Goal: Task Accomplishment & Management: Manage account settings

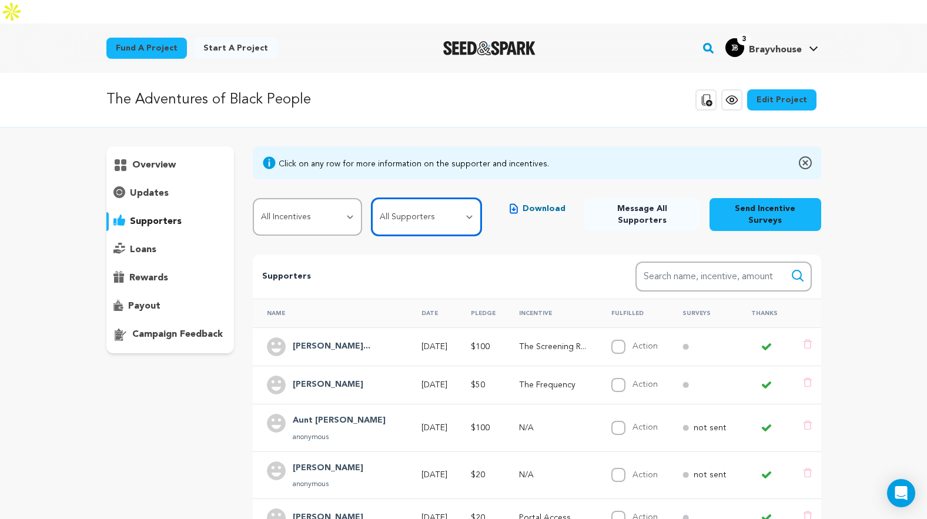
click at [426, 198] on select "All Supporters Survey not sent Survey incomplete Survey complete Incentive not …" at bounding box center [425, 217] width 109 height 38
select select "pledge_incomplete"
click at [371, 198] on select "All Supporters Survey not sent Survey incomplete Survey complete Incentive not …" at bounding box center [425, 217] width 109 height 38
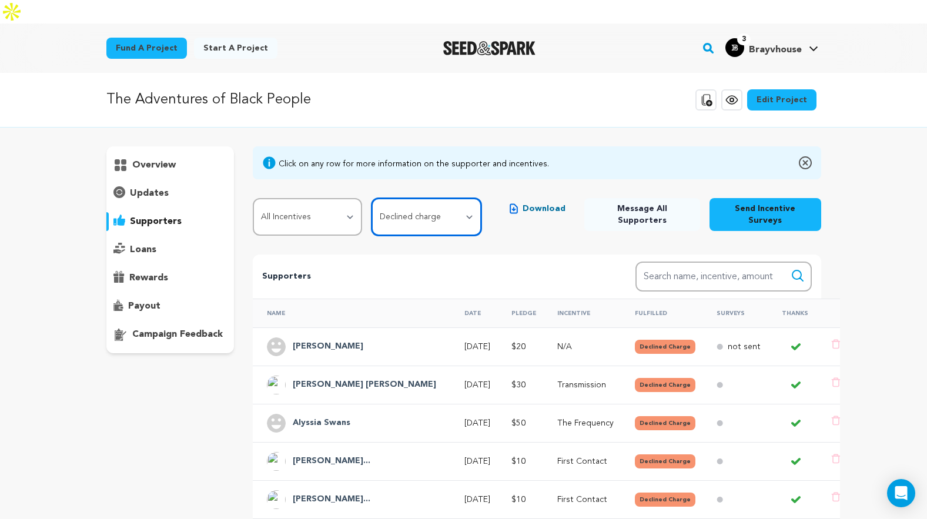
scroll to position [256, 0]
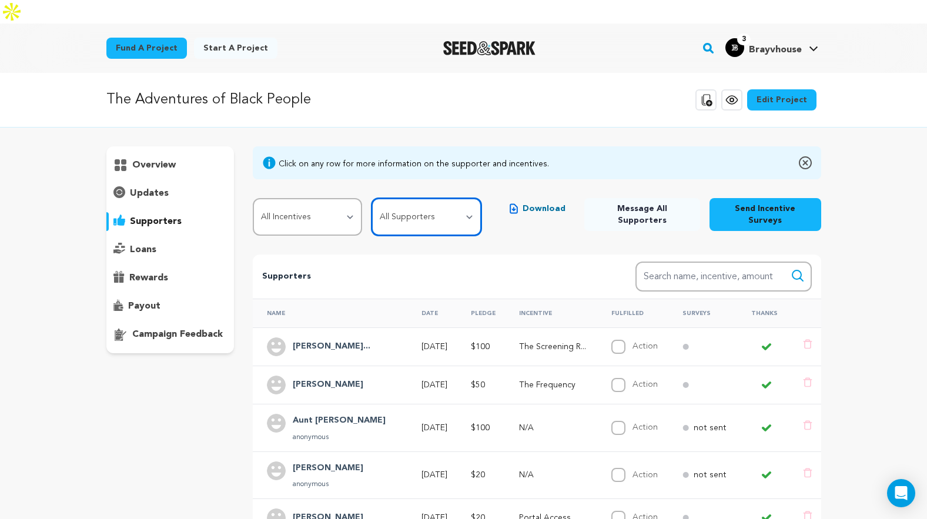
click at [441, 198] on select "All Supporters Survey not sent Survey incomplete Survey complete Incentive not …" at bounding box center [425, 217] width 109 height 38
click at [159, 297] on div "payout" at bounding box center [170, 306] width 128 height 19
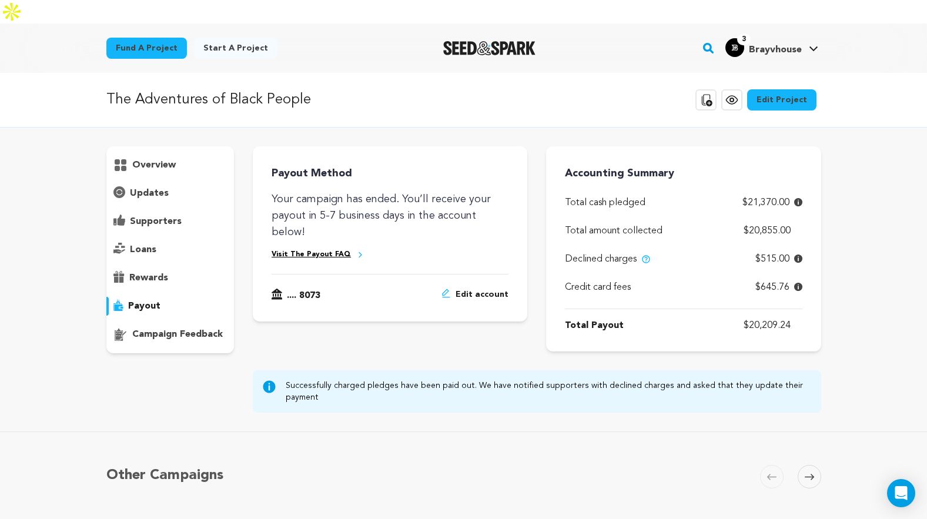
click at [504, 340] on div "Payout Method Your campaign has ended. You’ll receive your payout in 5-7 busine…" at bounding box center [537, 279] width 568 height 266
drag, startPoint x: 391, startPoint y: 333, endPoint x: 385, endPoint y: 334, distance: 6.0
click at [391, 333] on div "Payout Method Your campaign has ended. You’ll receive your payout in 5-7 busine…" at bounding box center [537, 279] width 568 height 266
click at [154, 243] on p "loans" at bounding box center [143, 250] width 26 height 14
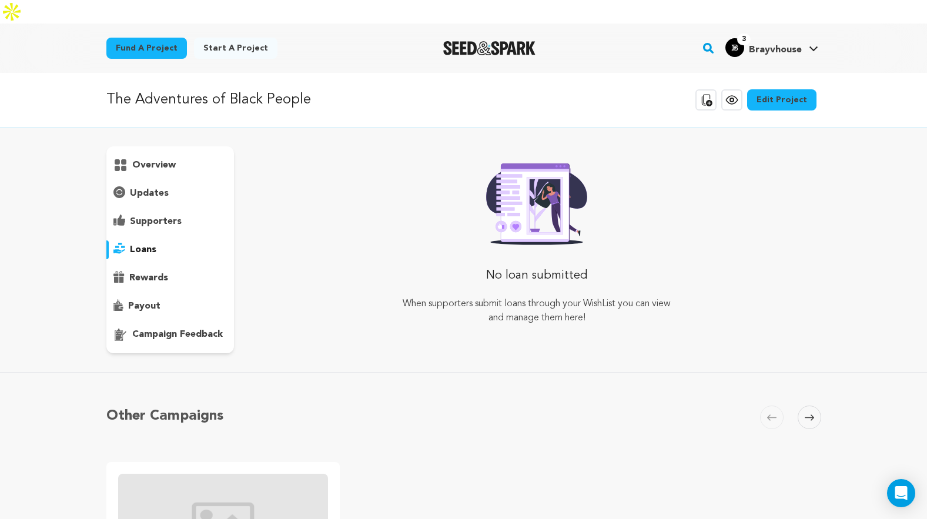
click at [158, 215] on p "supporters" at bounding box center [156, 222] width 52 height 14
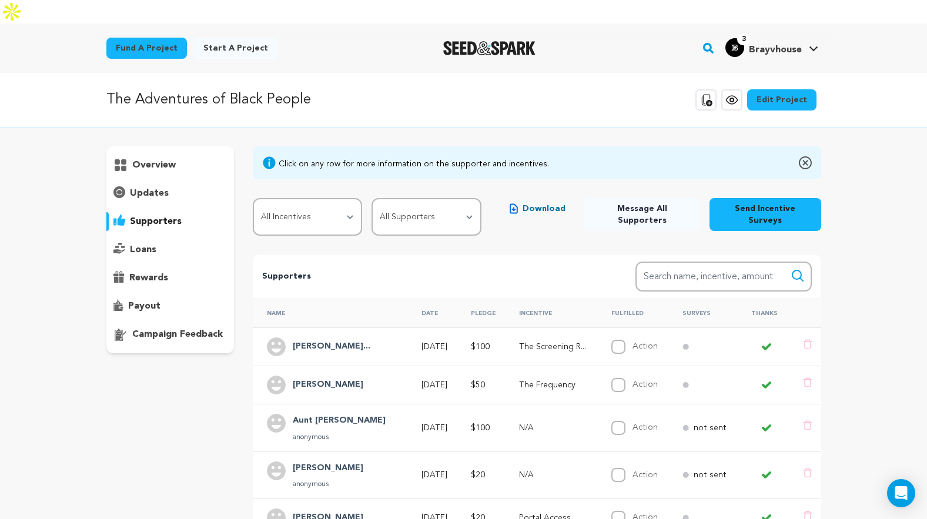
click at [143, 186] on p "updates" at bounding box center [149, 193] width 39 height 14
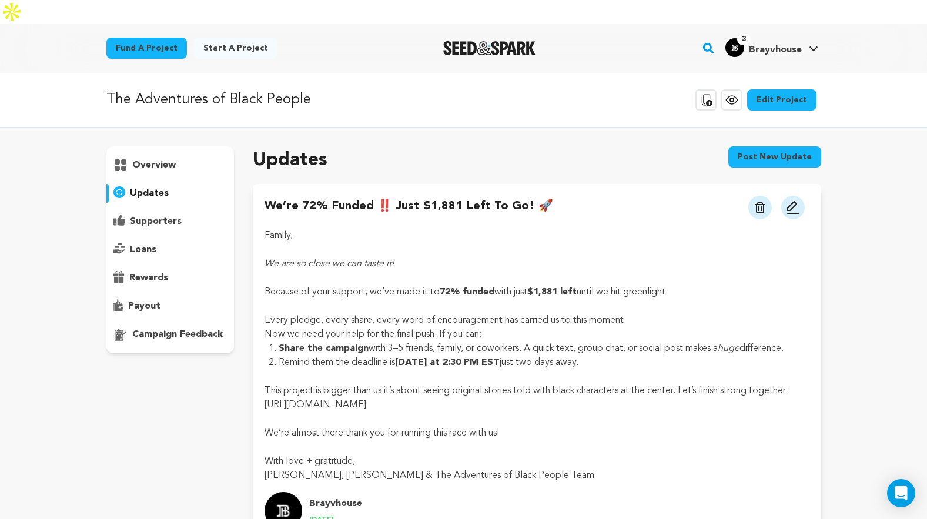
click at [137, 215] on p "supporters" at bounding box center [156, 222] width 52 height 14
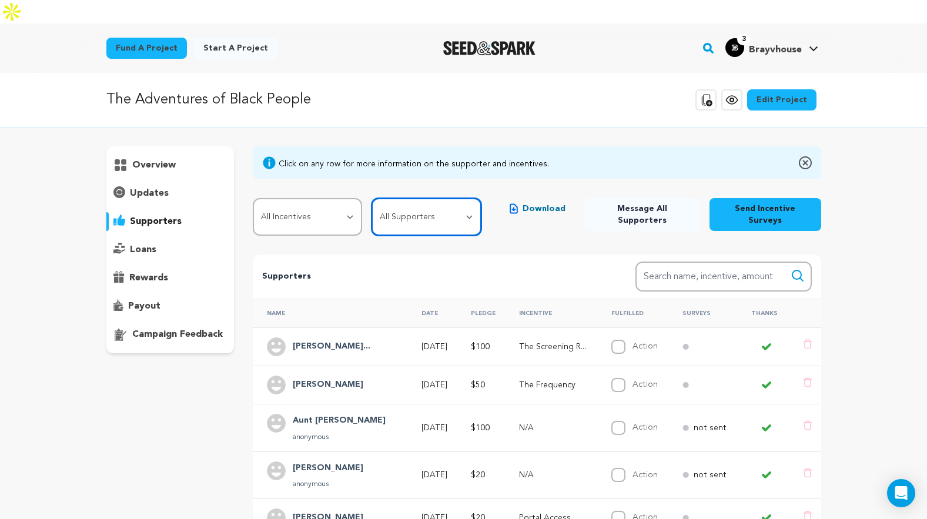
click at [397, 199] on select "All Supporters Survey not sent Survey incomplete Survey complete Incentive not …" at bounding box center [425, 217] width 109 height 38
click at [371, 198] on select "All Supporters Survey not sent Survey incomplete Survey complete Incentive not …" at bounding box center [425, 217] width 109 height 38
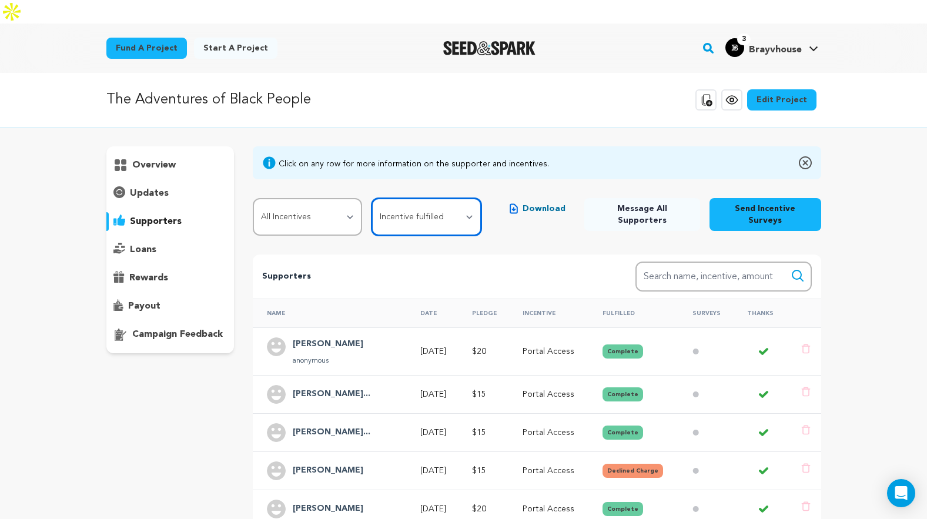
click at [424, 198] on select "All Supporters Survey not sent Survey incomplete Survey complete Incentive not …" at bounding box center [425, 217] width 109 height 38
select select "pledge_incomplete"
click at [371, 198] on select "All Supporters Survey not sent Survey incomplete Survey complete Incentive not …" at bounding box center [425, 217] width 109 height 38
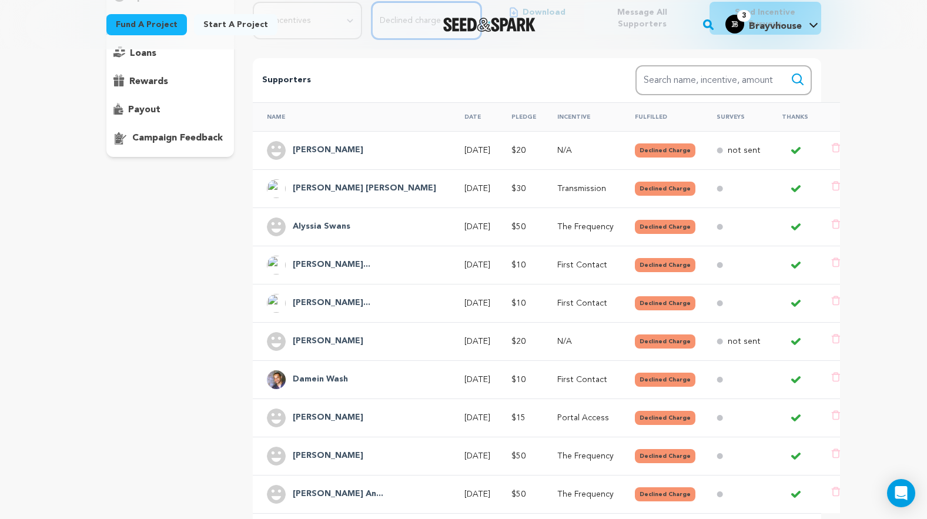
scroll to position [317, 0]
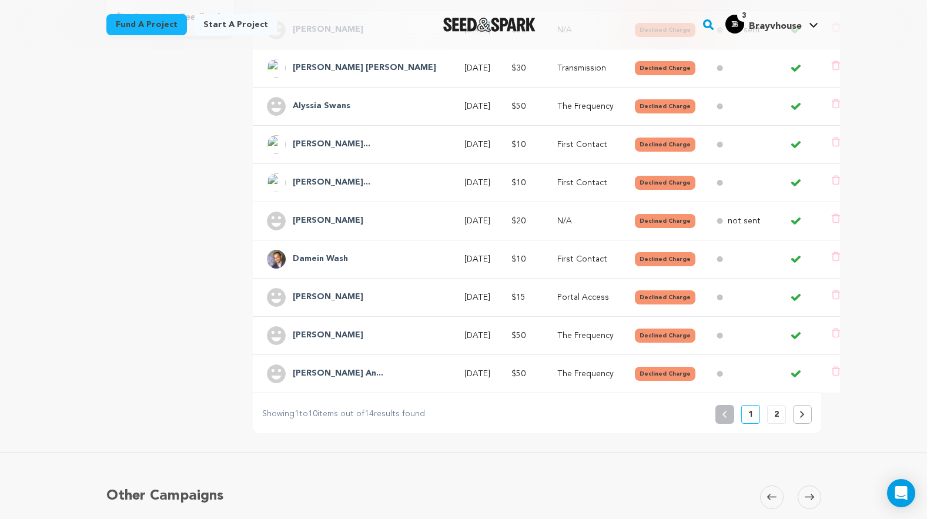
click at [773, 405] on button "2" at bounding box center [776, 414] width 19 height 19
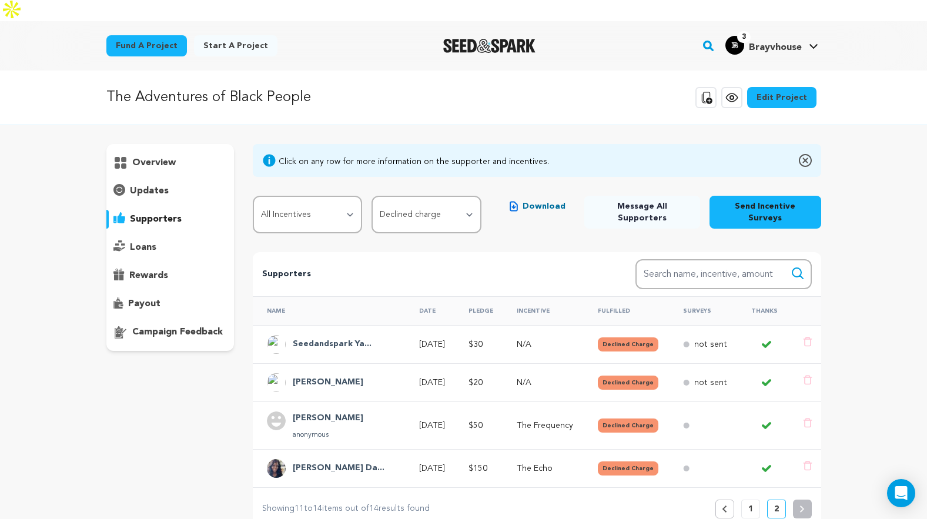
scroll to position [0, 0]
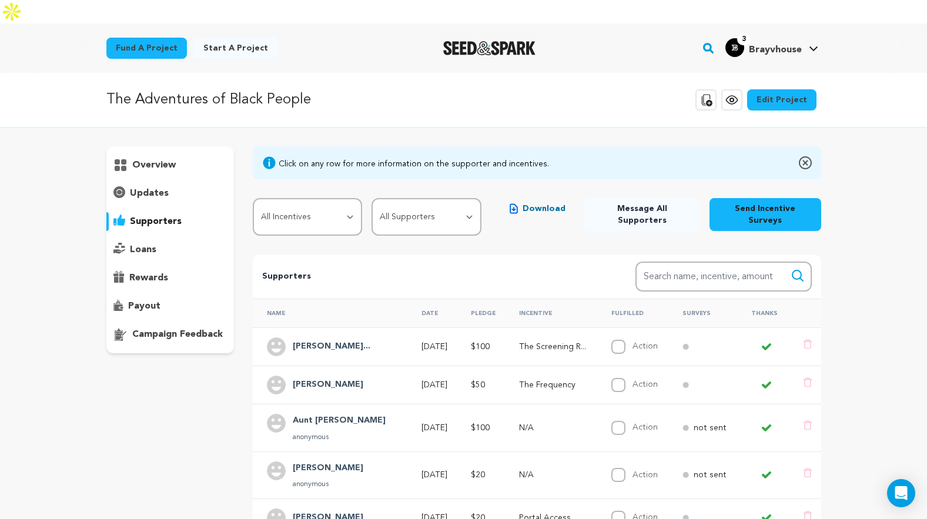
click at [109, 467] on div "overview updates" at bounding box center [170, 461] width 128 height 631
click at [419, 198] on select "All Supporters Survey not sent Survey incomplete Survey complete Incentive not …" at bounding box center [425, 217] width 109 height 38
select select "pledge_incomplete"
click at [371, 198] on select "All Supporters Survey not sent Survey incomplete Survey complete Incentive not …" at bounding box center [425, 217] width 109 height 38
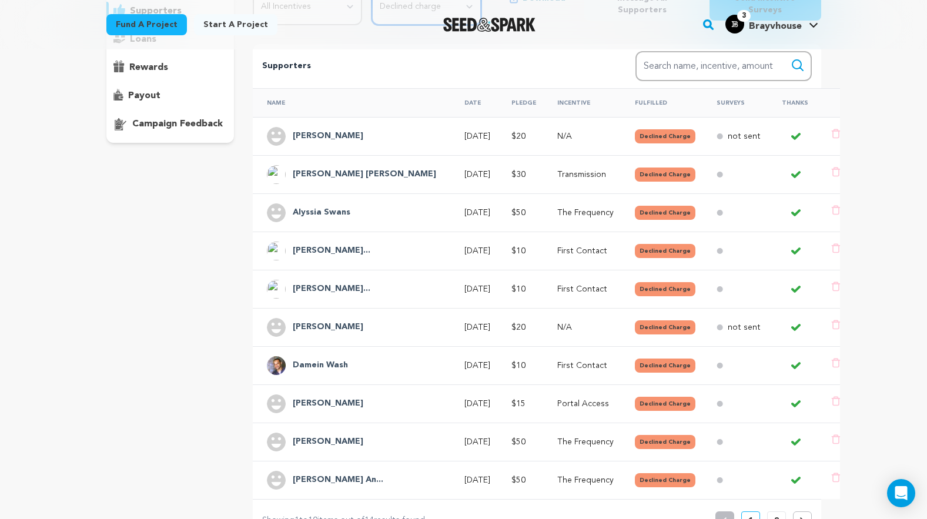
scroll to position [265, 0]
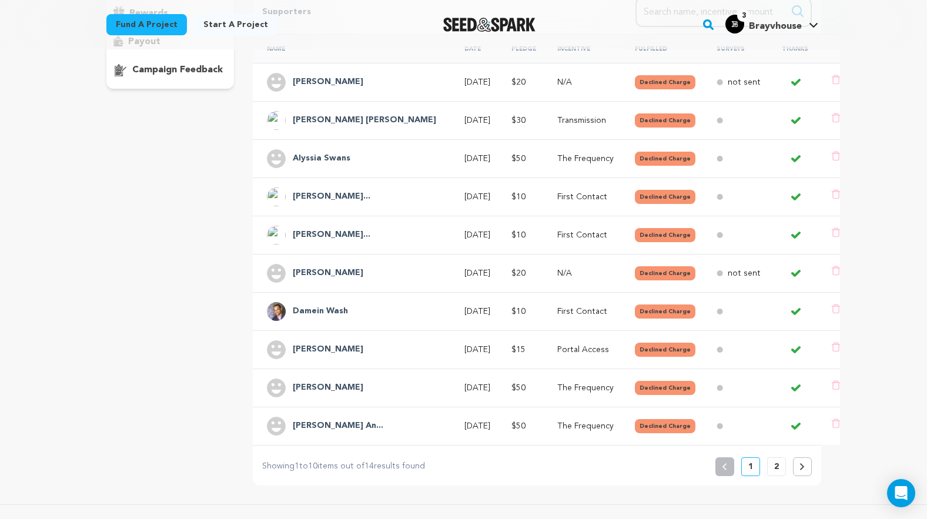
click at [774, 461] on p "2" at bounding box center [776, 467] width 5 height 12
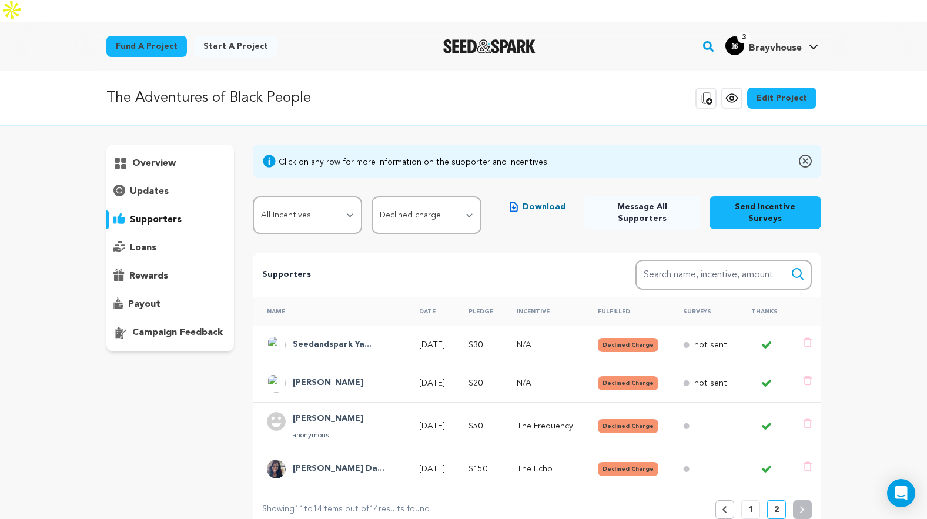
scroll to position [0, 0]
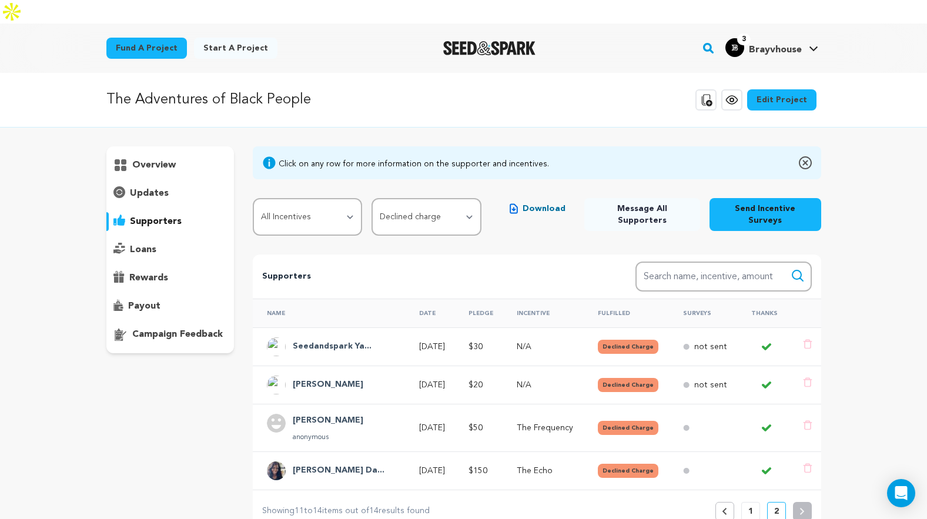
click at [169, 389] on div "overview updates" at bounding box center [170, 338] width 128 height 384
click at [162, 409] on div "overview updates" at bounding box center [170, 338] width 128 height 384
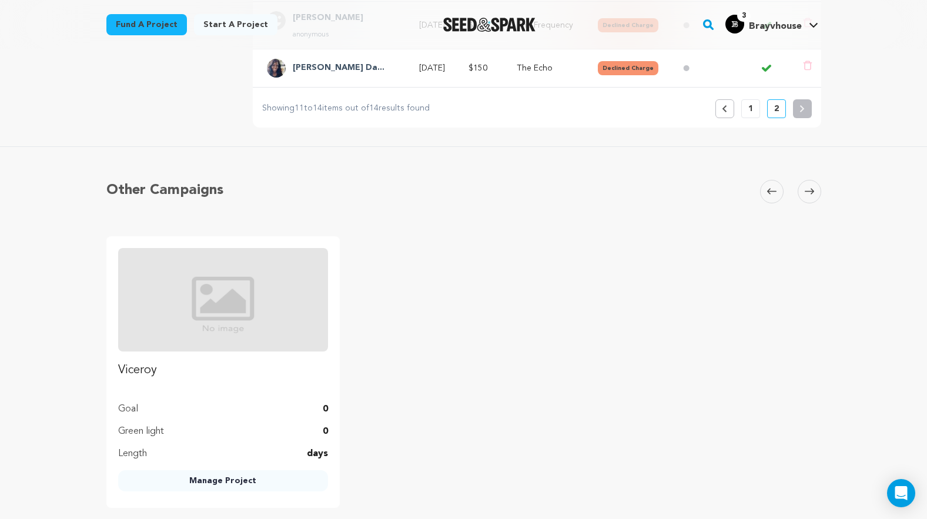
scroll to position [78, 0]
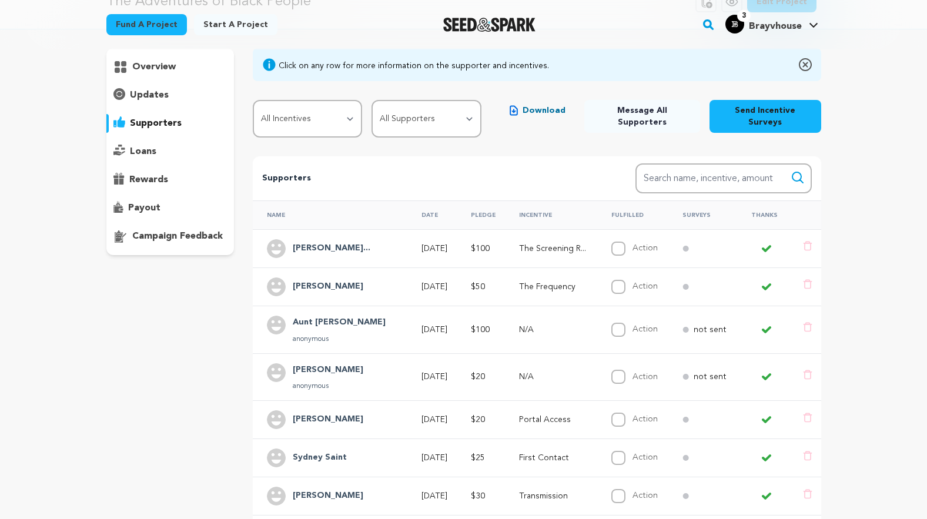
scroll to position [82, 0]
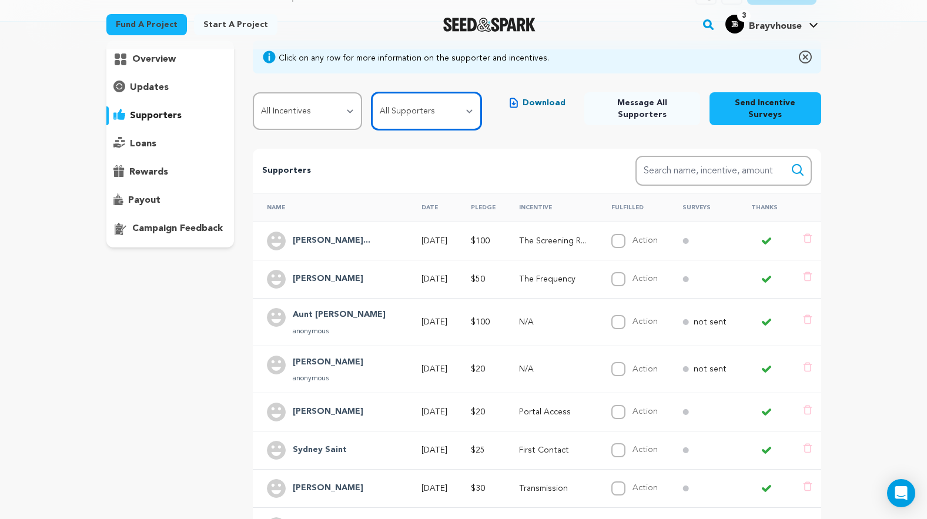
click at [410, 95] on select "All Supporters Survey not sent Survey incomplete Survey complete Incentive not …" at bounding box center [425, 111] width 109 height 38
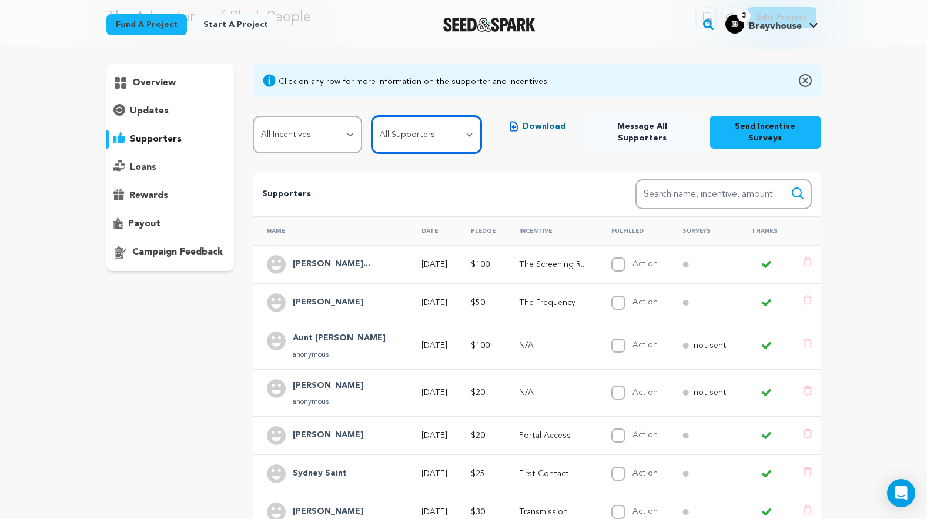
select select "pledge_incomplete"
click at [371, 116] on select "All Supporters Survey not sent Survey incomplete Survey complete Incentive not …" at bounding box center [425, 135] width 109 height 38
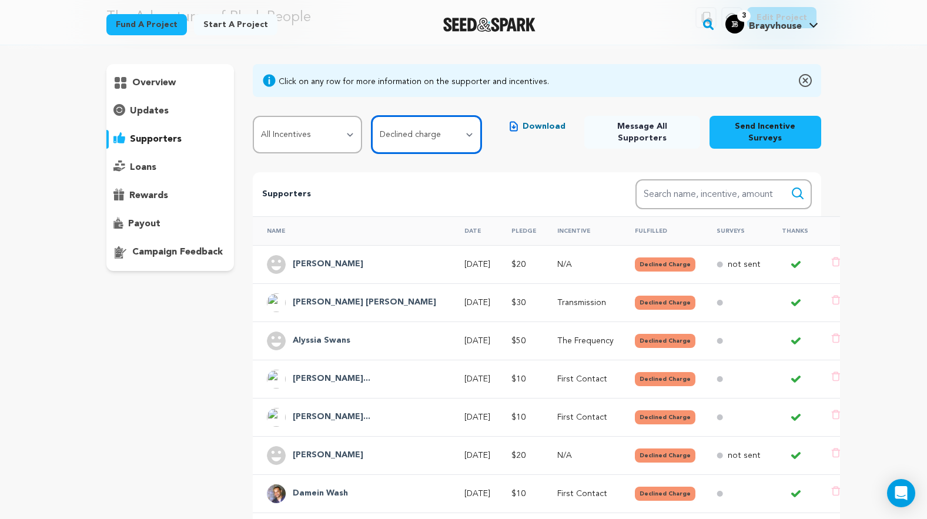
scroll to position [279, 0]
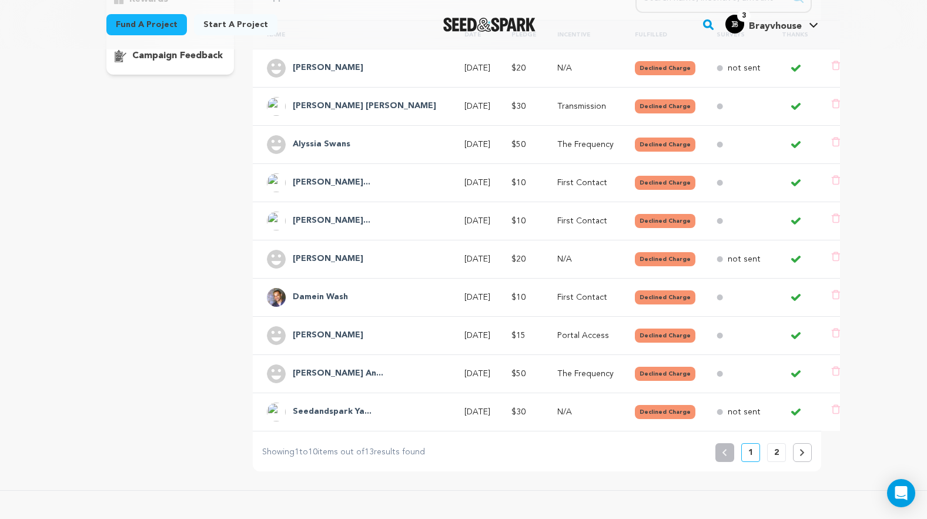
click at [775, 447] on p "2" at bounding box center [776, 453] width 5 height 12
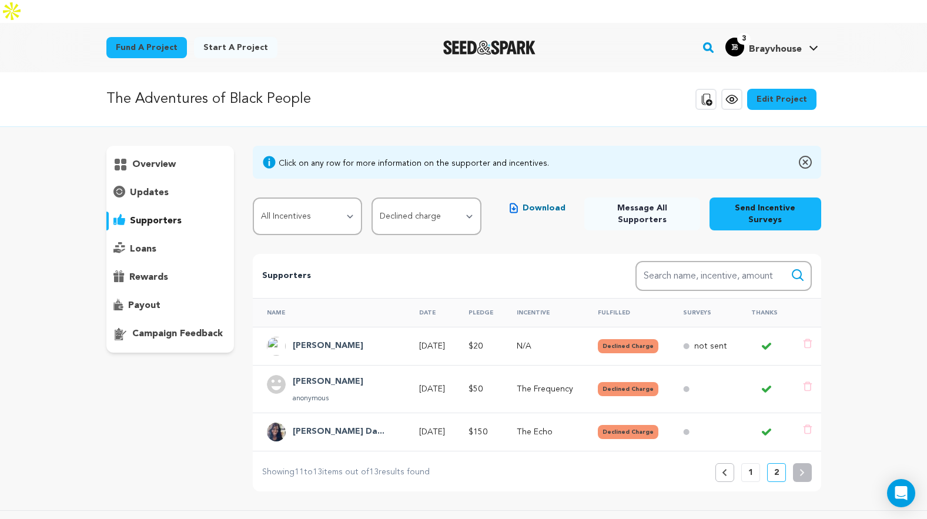
scroll to position [0, 0]
click at [759, 464] on div "Previous 1 2" at bounding box center [763, 473] width 96 height 19
click at [755, 464] on button "1" at bounding box center [750, 473] width 19 height 19
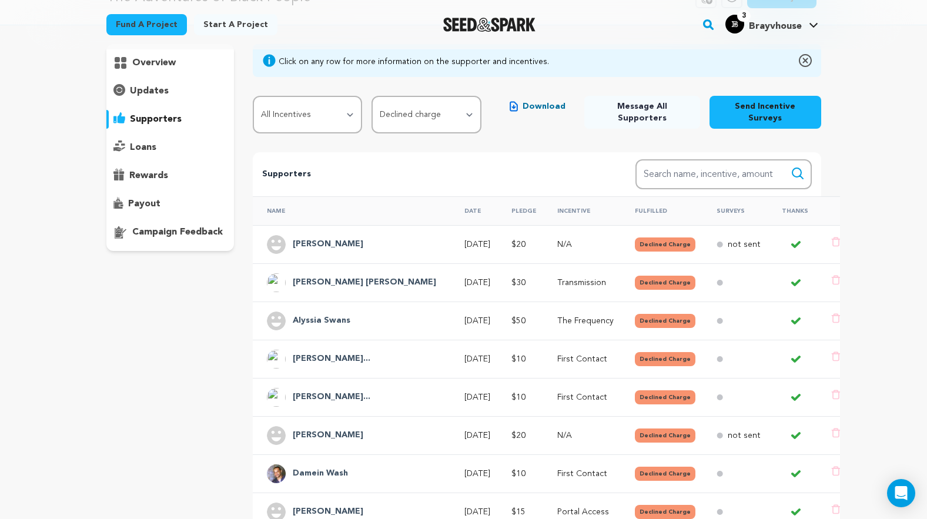
scroll to position [299, 0]
